Goal: Task Accomplishment & Management: Complete application form

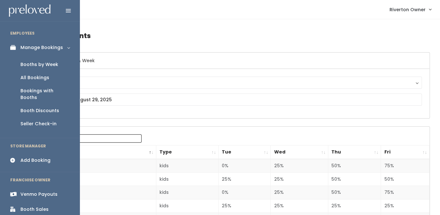
click at [36, 66] on div "Booths by Week" at bounding box center [39, 64] width 38 height 7
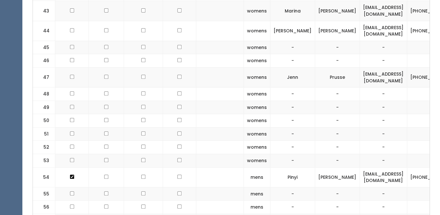
scroll to position [962, 0]
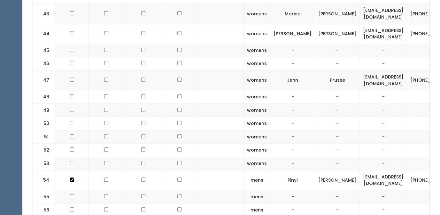
click at [172, 130] on td at bounding box center [179, 136] width 33 height 13
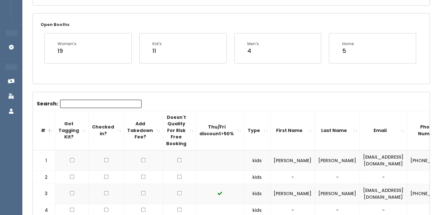
scroll to position [119, 0]
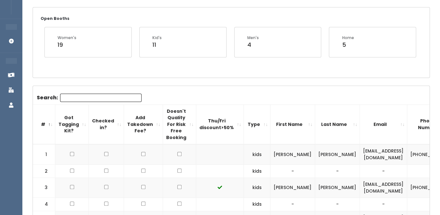
click at [360, 155] on td "[EMAIL_ADDRESS][DOMAIN_NAME]" at bounding box center [383, 154] width 47 height 20
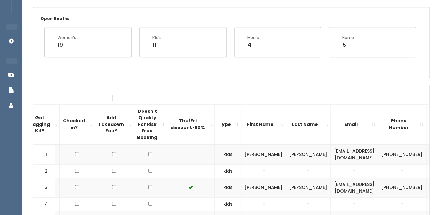
scroll to position [0, 74]
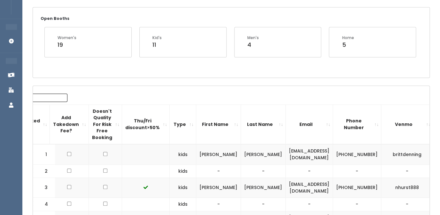
click at [382, 153] on td "brittdenning" at bounding box center [407, 154] width 52 height 20
click at [346, 157] on td "[PHONE_NUMBER]" at bounding box center [357, 154] width 48 height 20
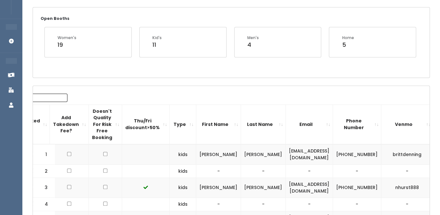
click at [346, 157] on td "(208) 530-0646" at bounding box center [357, 154] width 48 height 20
click at [241, 166] on td "-" at bounding box center [263, 170] width 45 height 13
click at [440, 155] on span "button" at bounding box center [444, 154] width 3 height 4
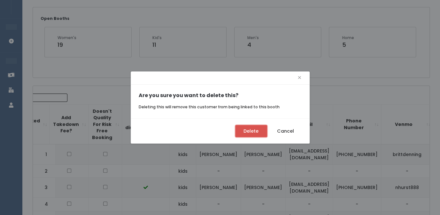
click at [246, 132] on button "Delete" at bounding box center [251, 131] width 32 height 12
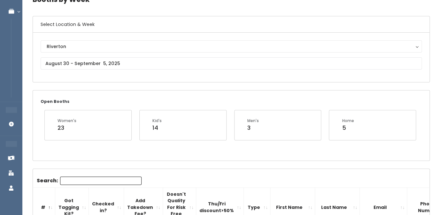
scroll to position [0, 17]
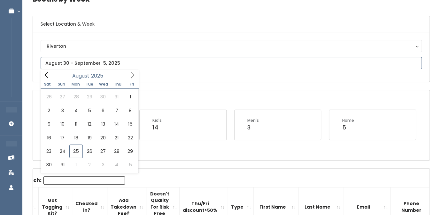
click at [98, 63] on input "text" at bounding box center [231, 63] width 381 height 12
click at [132, 75] on icon at bounding box center [132, 74] width 7 height 7
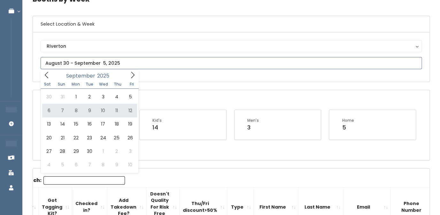
type input "[DATE] to [DATE]"
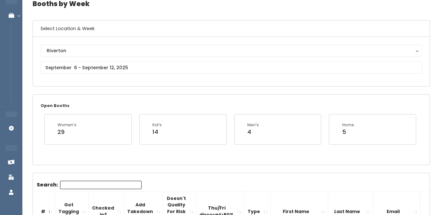
scroll to position [50, 0]
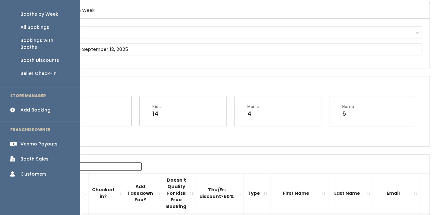
click at [24, 106] on div "Add Booking" at bounding box center [35, 109] width 30 height 7
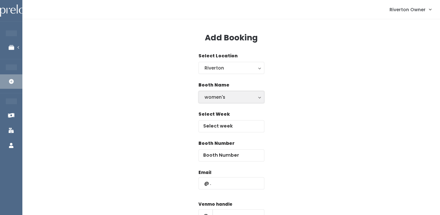
click at [243, 96] on div "women's" at bounding box center [232, 96] width 54 height 7
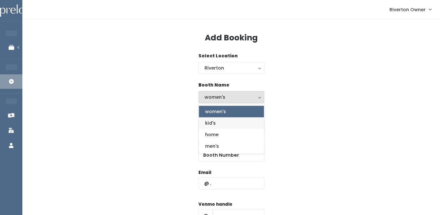
click at [228, 122] on link "kid's" at bounding box center [231, 123] width 65 height 12
select select "kids"
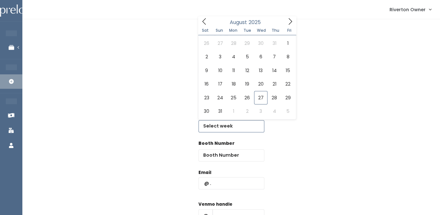
click at [228, 125] on input "text" at bounding box center [232, 126] width 66 height 12
click at [291, 21] on icon at bounding box center [291, 21] width 4 height 6
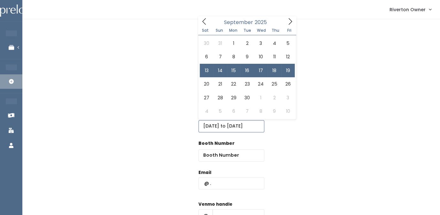
click at [241, 124] on input "September 13 to September 19" at bounding box center [232, 126] width 66 height 12
type input "September 6 to September 12"
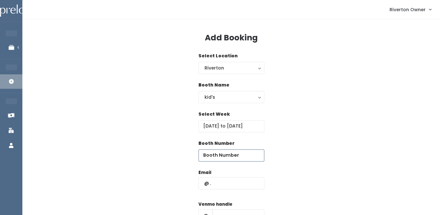
click at [220, 154] on input "number" at bounding box center [232, 155] width 66 height 12
type input "1"
click at [218, 185] on input "text" at bounding box center [232, 183] width 66 height 12
click at [204, 188] on input "text" at bounding box center [232, 183] width 66 height 12
paste input "jakeandbrittdenning@gmail.com"
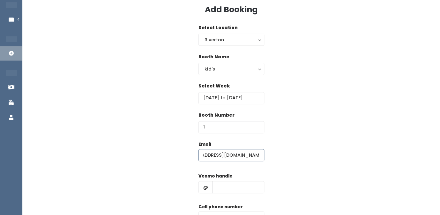
scroll to position [41, 0]
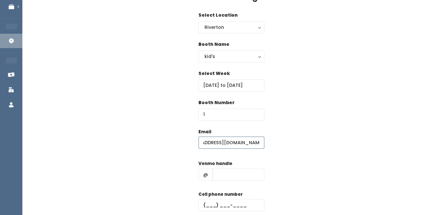
type input "jakeandbrittdenning@gmail.com"
click at [218, 175] on input "text" at bounding box center [239, 174] width 52 height 12
paste input "brittdenning"
type input "brittdenning"
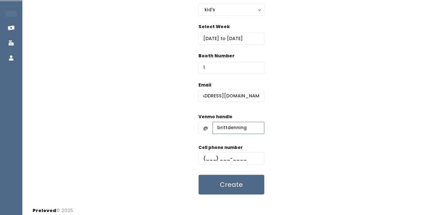
scroll to position [92, 0]
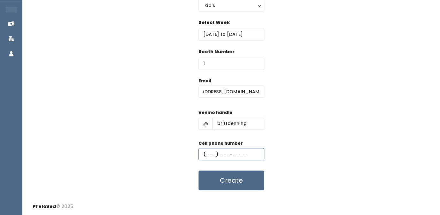
click at [211, 154] on input "text" at bounding box center [232, 154] width 66 height 12
paste input "(208) 530-0646"
type input "(208) 530-0646"
click at [296, 114] on div "Email jakeandbrittdenning@gmail.com Venmo handle @ brittdenning Cell phone numb…" at bounding box center [231, 133] width 397 height 113
click at [229, 180] on button "Create" at bounding box center [232, 180] width 66 height 20
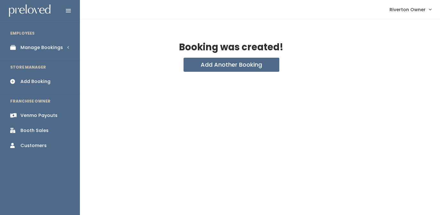
click at [24, 50] on div "Manage Bookings" at bounding box center [41, 47] width 43 height 7
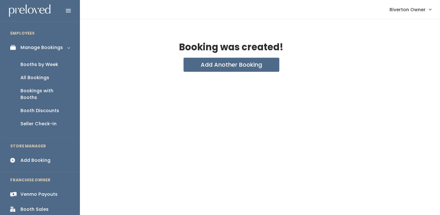
click at [25, 64] on div "Booths by Week" at bounding box center [39, 64] width 38 height 7
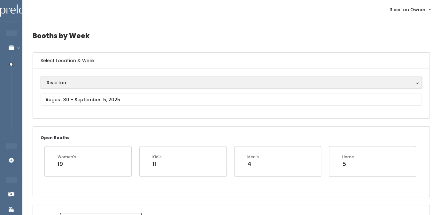
click at [136, 82] on div "Riverton" at bounding box center [231, 82] width 369 height 7
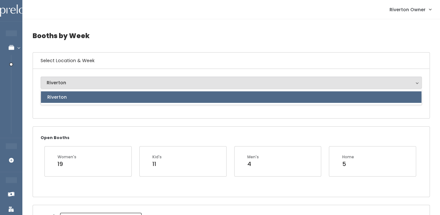
click at [129, 113] on div "Riverton Riverton Riverton" at bounding box center [231, 93] width 397 height 49
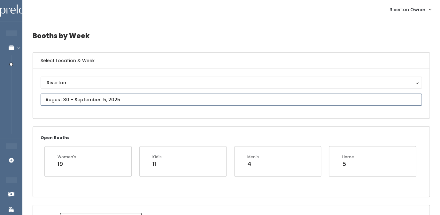
click at [129, 104] on input "text" at bounding box center [231, 99] width 381 height 12
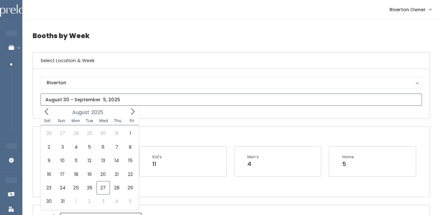
click at [135, 114] on icon at bounding box center [132, 111] width 7 height 7
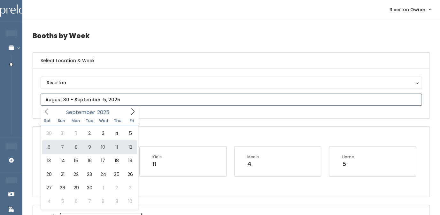
type input "September 6 to September 12"
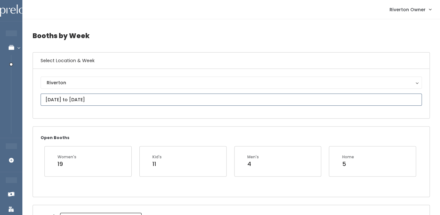
scroll to position [11, 0]
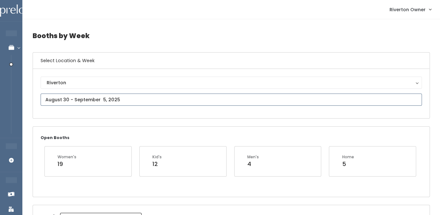
click at [98, 101] on input "text" at bounding box center [231, 99] width 381 height 12
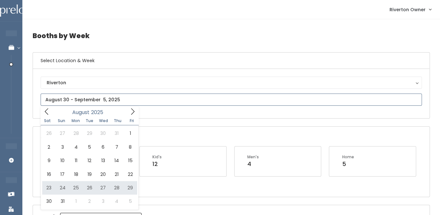
type input "[DATE] to [DATE]"
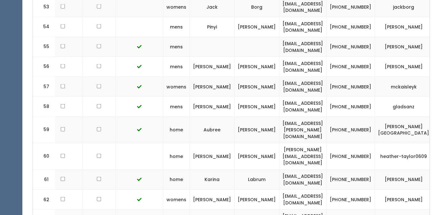
scroll to position [1353, 0]
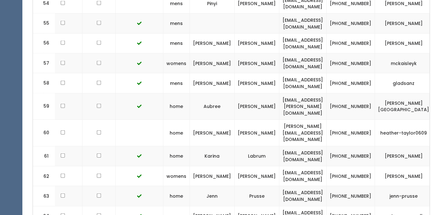
drag, startPoint x: 39, startPoint y: 172, endPoint x: 398, endPoint y: 162, distance: 359.2
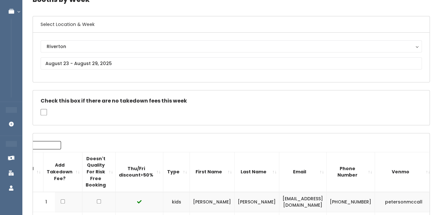
scroll to position [0, 0]
